Goal: Task Accomplishment & Management: Use online tool/utility

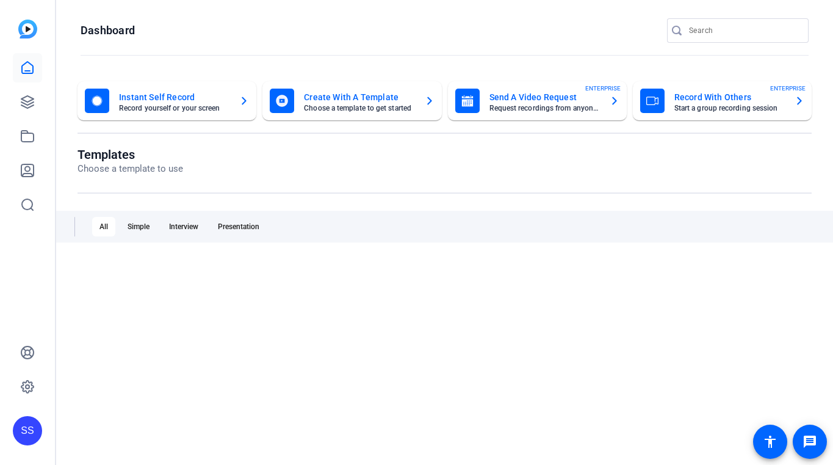
click at [37, 430] on div "SS" at bounding box center [27, 430] width 29 height 29
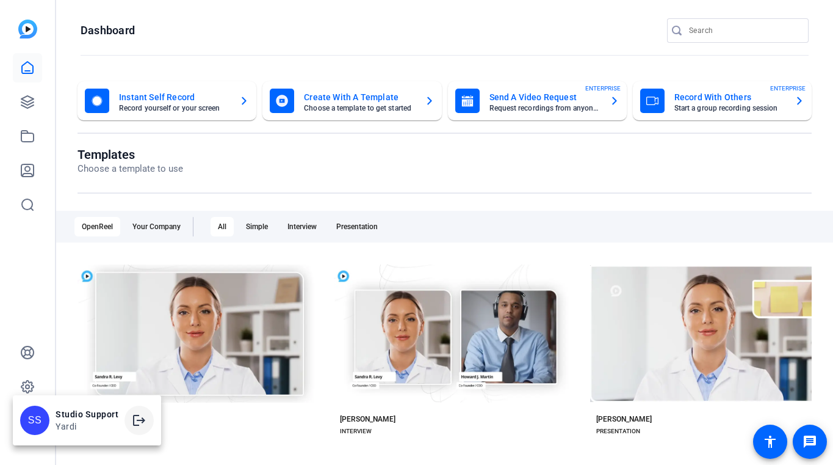
click at [134, 418] on mat-icon "logout" at bounding box center [139, 420] width 15 height 15
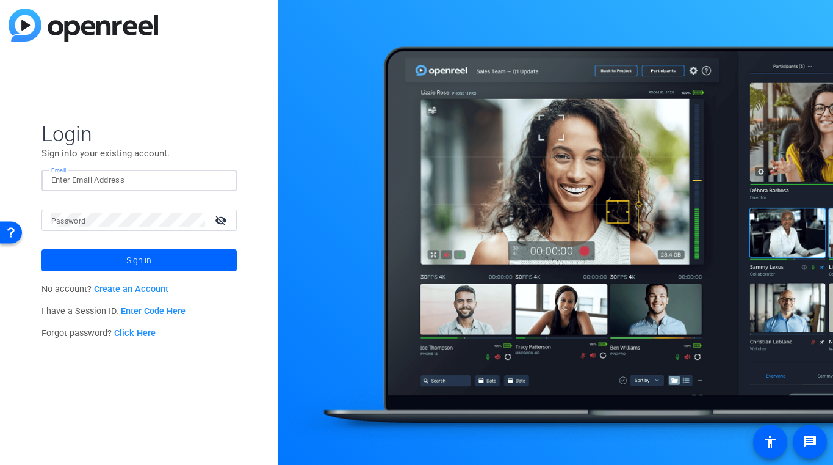
click at [129, 187] on input "Email" at bounding box center [139, 180] width 176 height 15
click at [220, 174] on img at bounding box center [216, 180] width 9 height 15
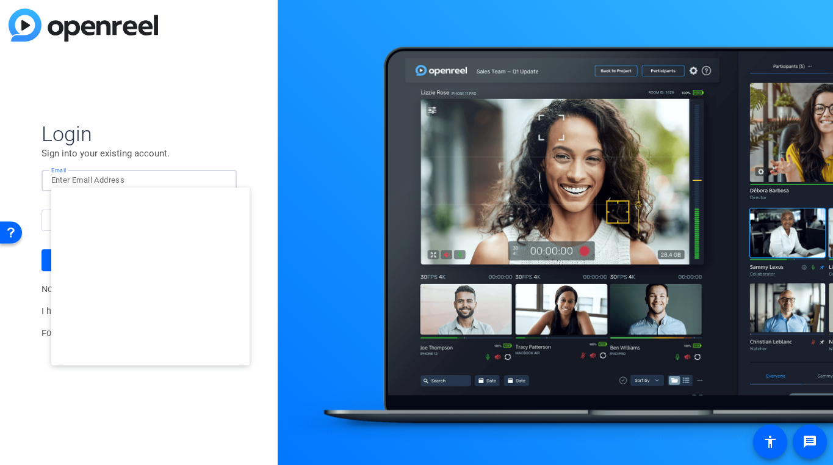
type input "[PERSON_NAME][EMAIL_ADDRESS][DOMAIN_NAME]"
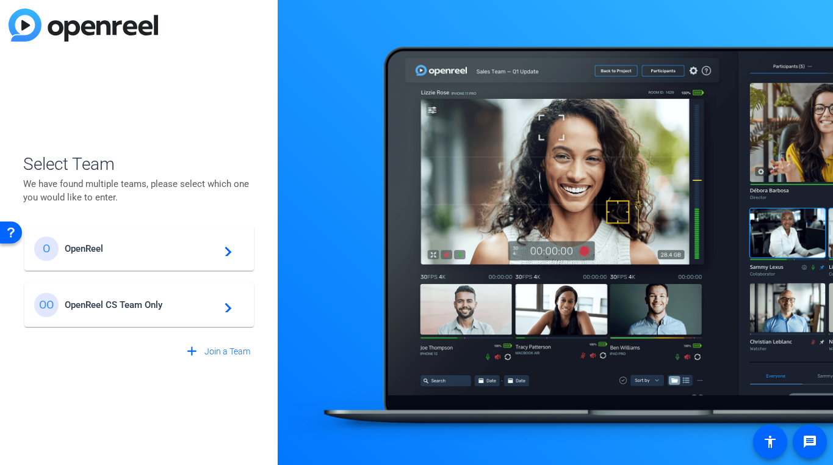
click at [140, 259] on div "O OpenReel navigate_next" at bounding box center [139, 248] width 210 height 24
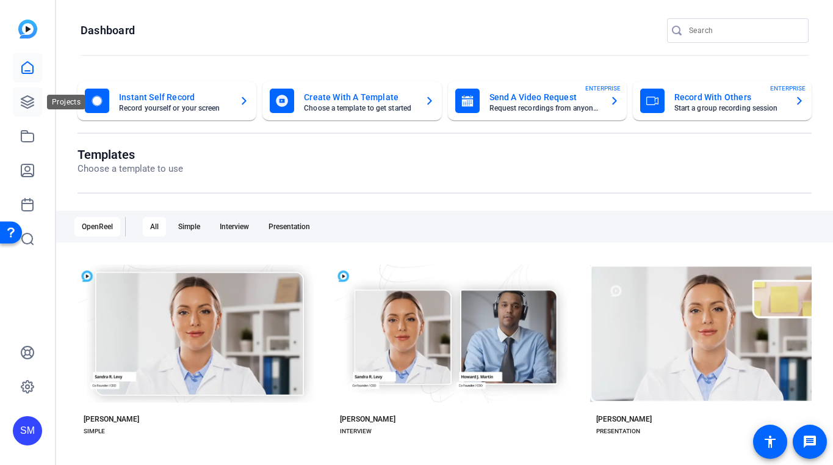
click at [32, 101] on icon at bounding box center [27, 102] width 15 height 15
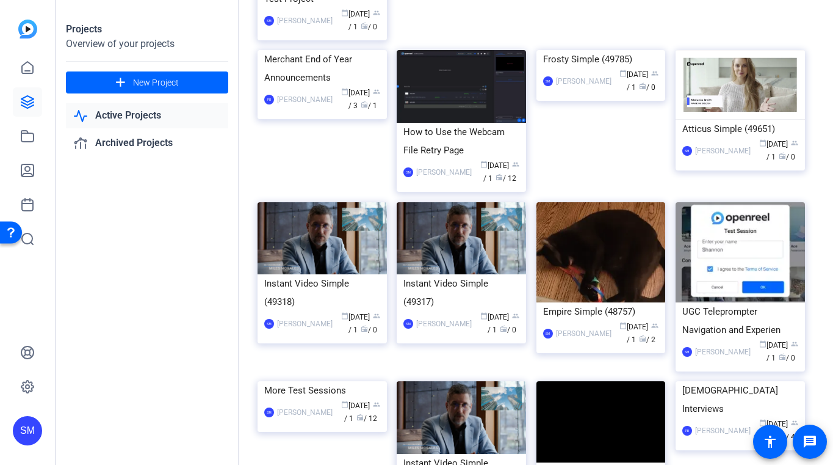
scroll to position [201, 0]
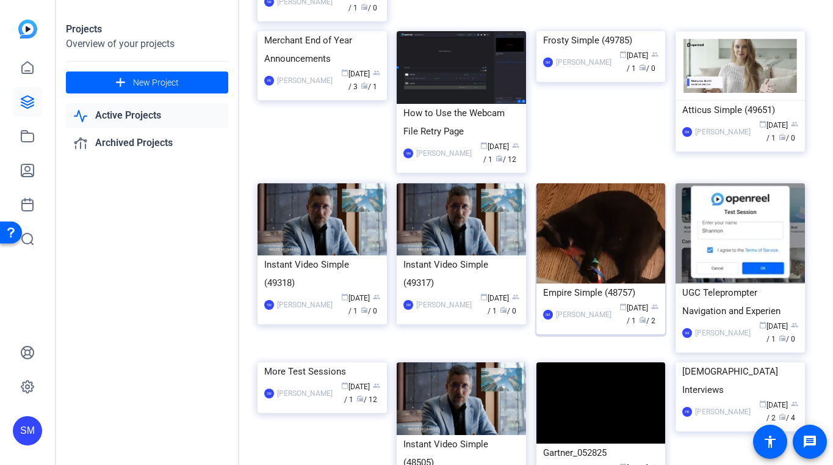
click at [565, 302] on div "Empire Simple (48757)" at bounding box center [601, 292] width 116 height 18
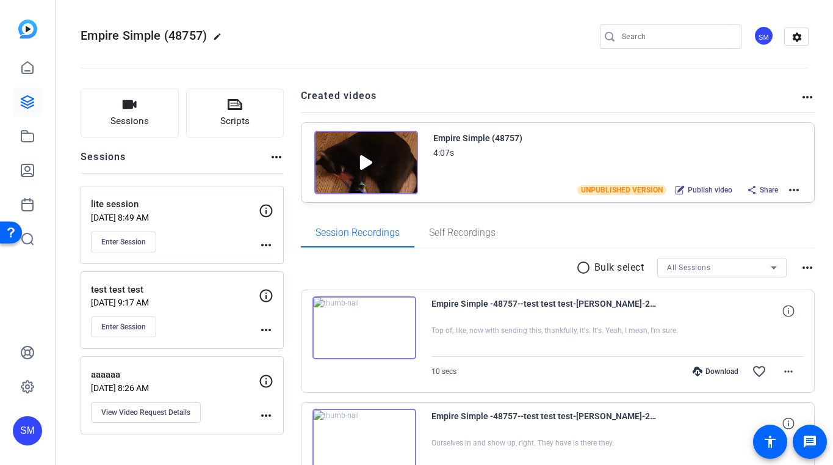
click at [797, 189] on mat-icon "more_horiz" at bounding box center [794, 190] width 15 height 15
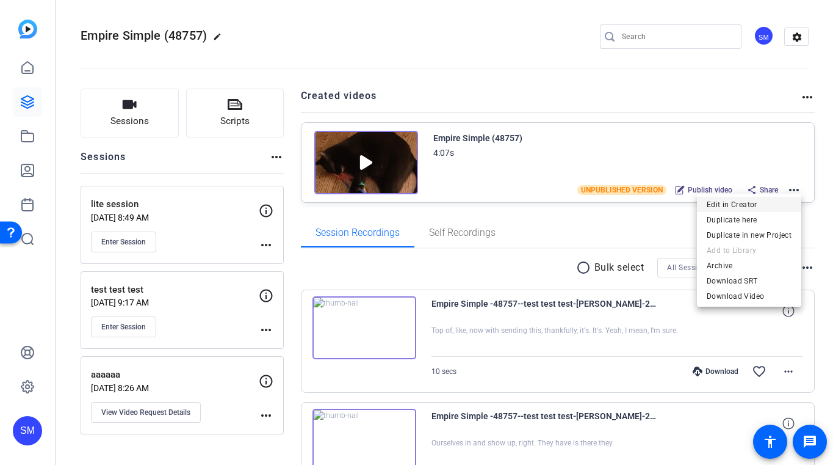
click at [773, 210] on span "Edit in Creator" at bounding box center [749, 204] width 85 height 15
